Goal: Task Accomplishment & Management: Manage account settings

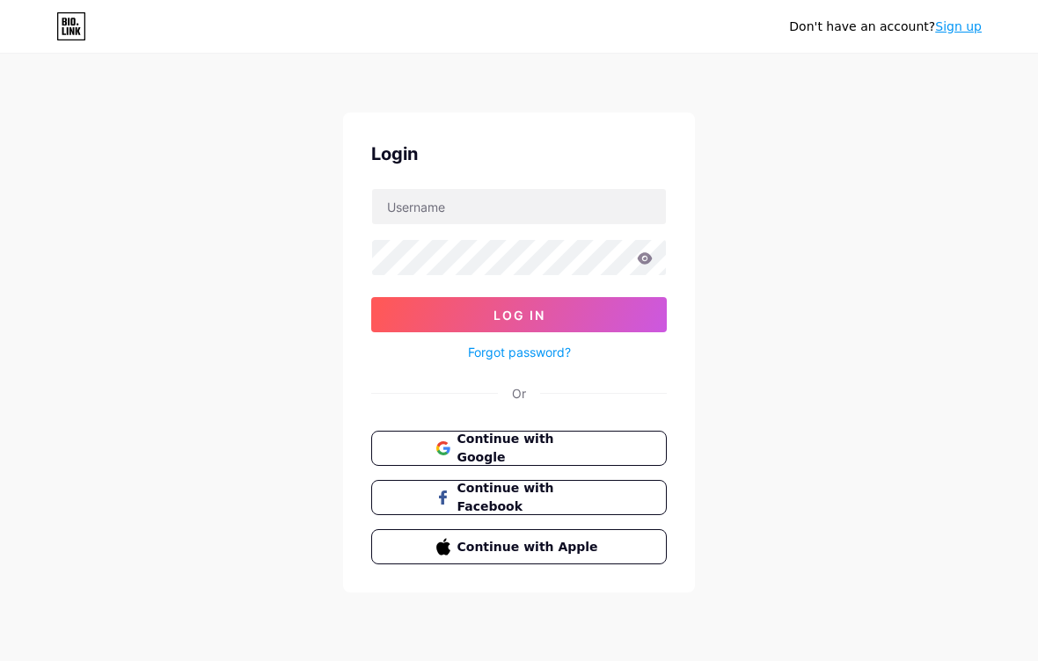
click at [568, 450] on span "Continue with Google" at bounding box center [529, 448] width 145 height 37
click at [596, 431] on button "Continue with Google" at bounding box center [519, 448] width 296 height 35
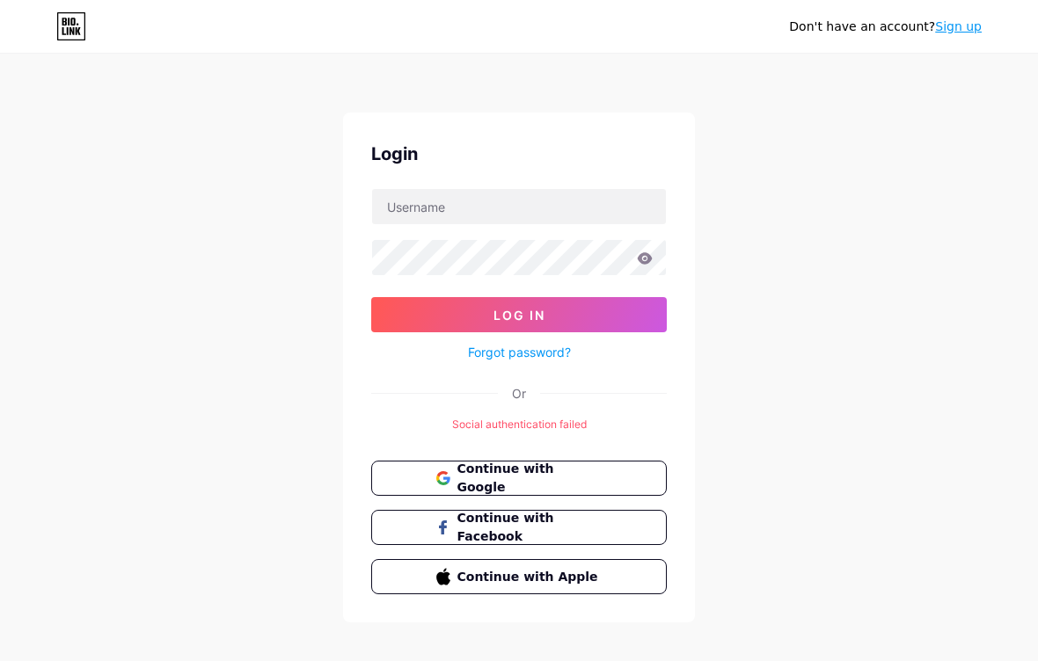
click at [625, 474] on button "Continue with Google" at bounding box center [519, 478] width 296 height 35
